Goal: Register for event/course

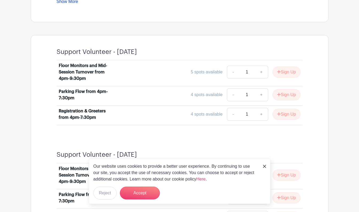
scroll to position [329, 0]
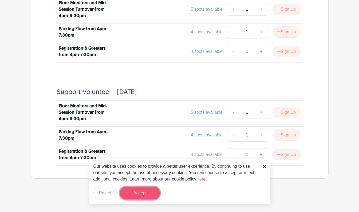
click at [144, 191] on button "Accept" at bounding box center [140, 192] width 40 height 13
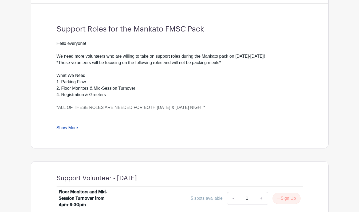
scroll to position [169, 0]
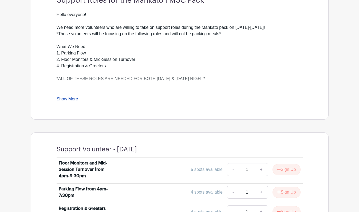
click at [67, 98] on link "Show More" at bounding box center [68, 100] width 22 height 7
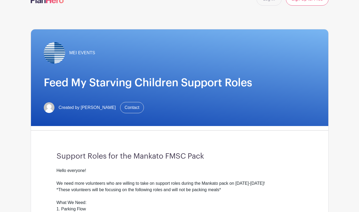
scroll to position [0, 0]
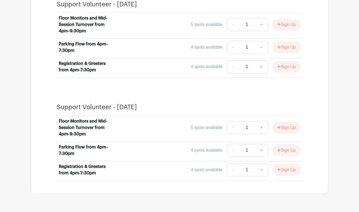
scroll to position [329, 0]
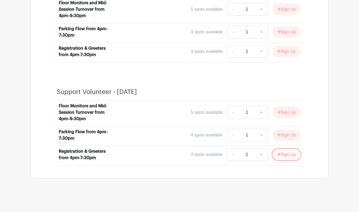
click at [283, 153] on button "Sign Up" at bounding box center [286, 154] width 28 height 11
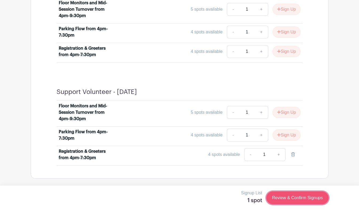
click at [283, 198] on link "Review & Confirm Signups" at bounding box center [297, 197] width 62 height 13
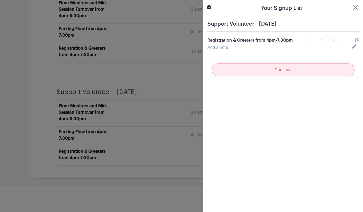
click at [285, 75] on input "Continue" at bounding box center [283, 69] width 143 height 13
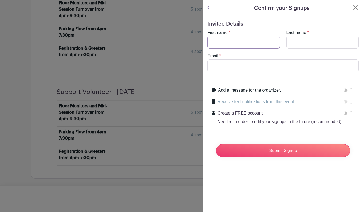
click at [239, 44] on input "First name" at bounding box center [243, 42] width 73 height 13
type input "Sarah"
type input "Langworthy"
type input "sarah.langworthy@meiusa.com"
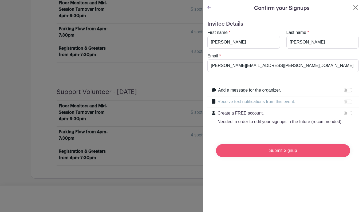
click at [290, 157] on input "Submit Signup" at bounding box center [283, 150] width 134 height 13
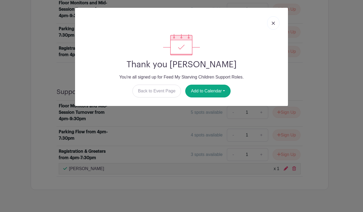
click at [273, 24] on img at bounding box center [273, 23] width 3 height 3
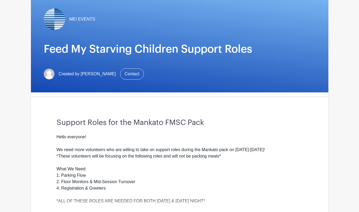
scroll to position [0, 0]
